Goal: Task Accomplishment & Management: Manage account settings

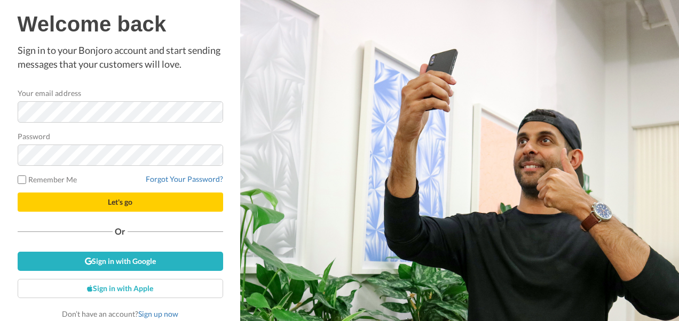
click at [678, 93] on com-1password-button at bounding box center [679, 160] width 0 height 321
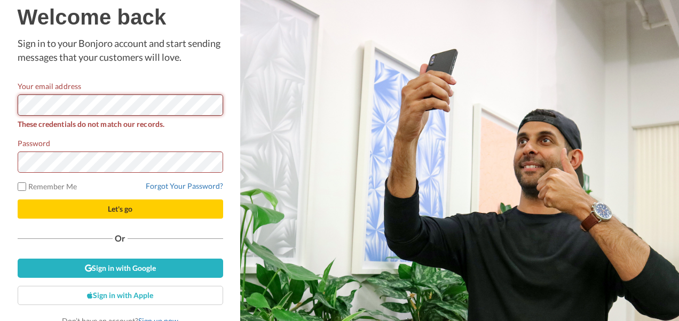
click at [6, 107] on div "Welcome back Sign in to your Bonjoro account and start sending messages that yo…" at bounding box center [120, 160] width 240 height 321
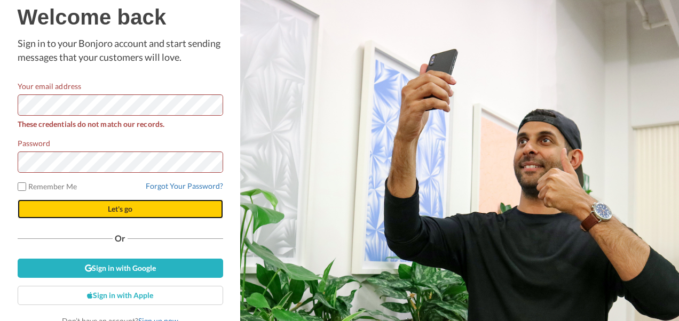
click at [120, 210] on span "Let's go" at bounding box center [120, 208] width 25 height 9
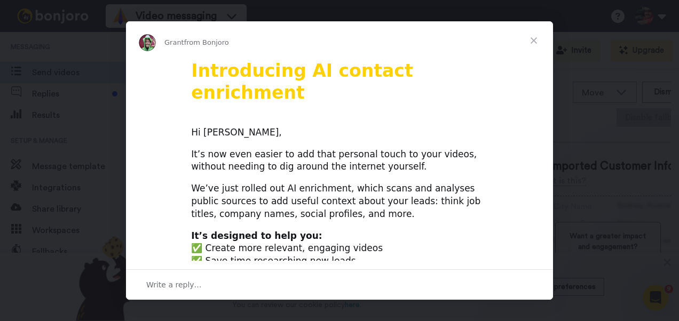
click at [536, 36] on span "Close" at bounding box center [533, 40] width 38 height 38
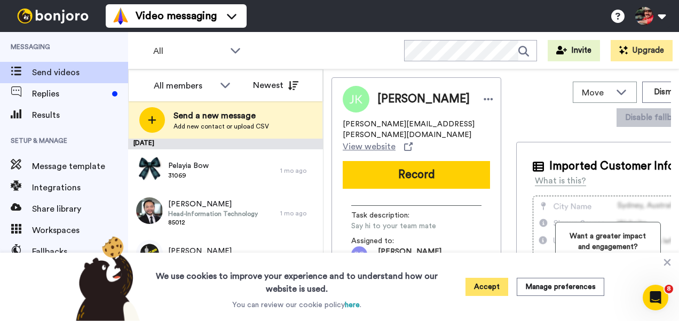
click at [490, 285] on button "Accept" at bounding box center [486, 287] width 43 height 18
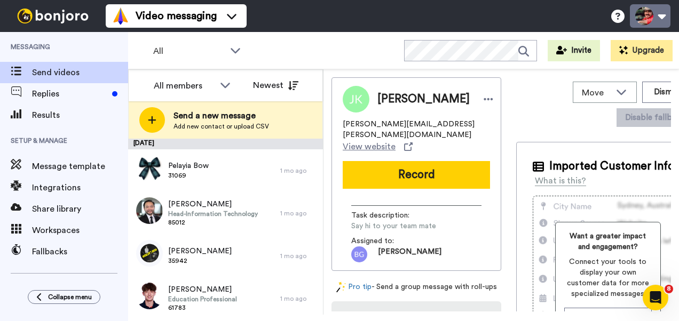
click at [646, 15] on button at bounding box center [650, 15] width 41 height 23
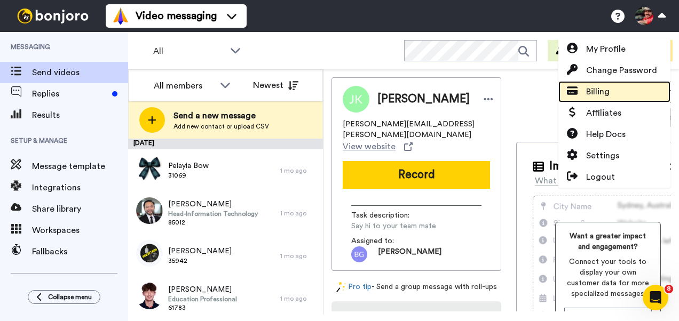
click at [612, 88] on link "Billing" at bounding box center [614, 91] width 112 height 21
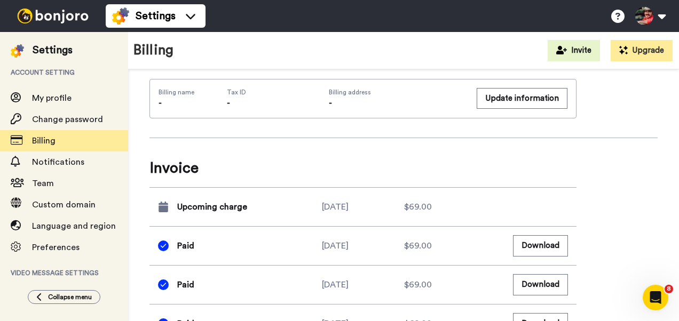
scroll to position [427, 0]
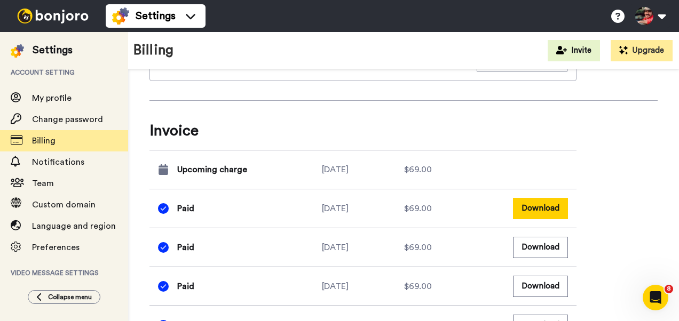
click at [542, 204] on button "Download" at bounding box center [540, 208] width 55 height 21
